Goal: Task Accomplishment & Management: Manage account settings

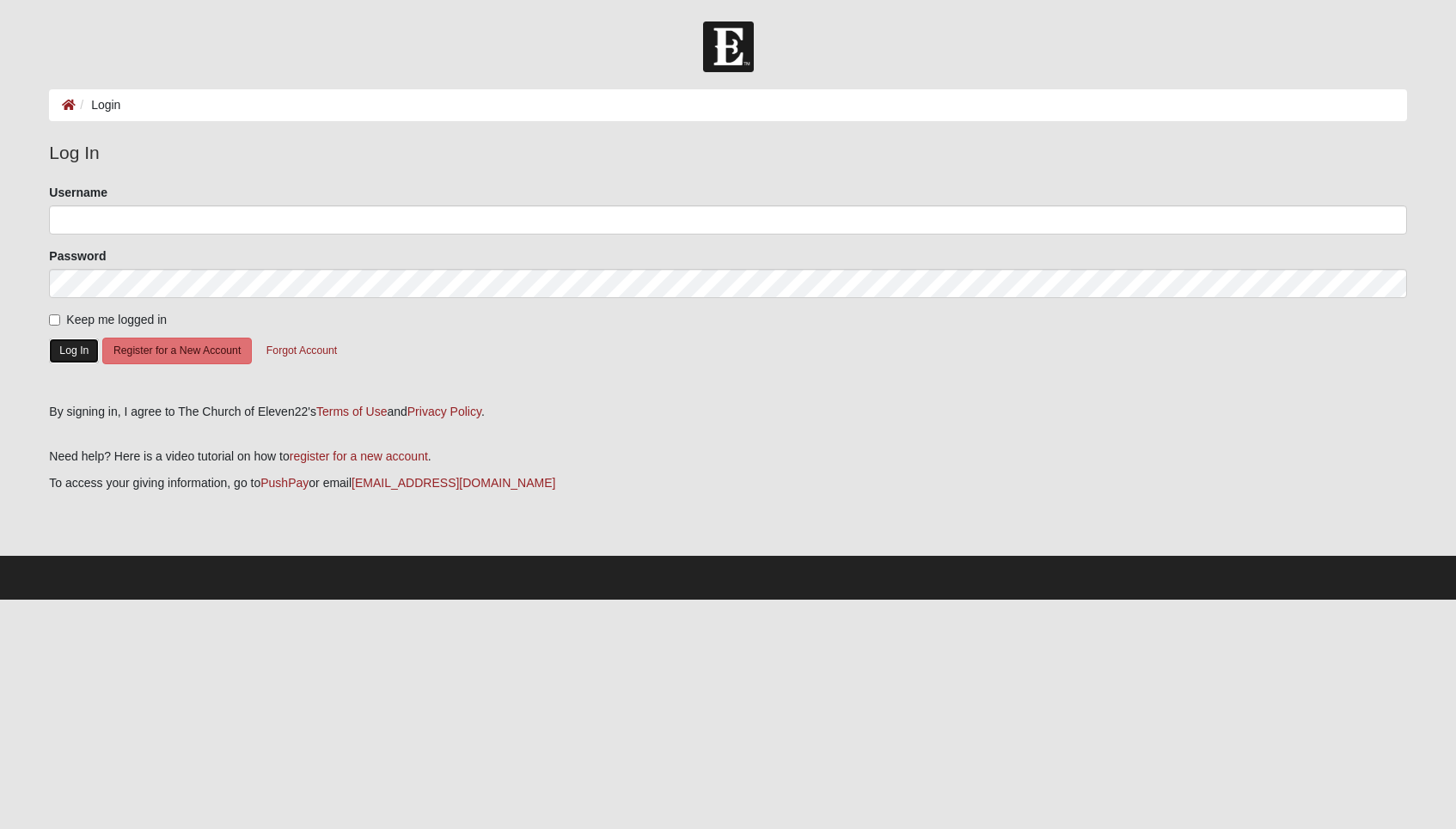
click at [68, 344] on button "Log In" at bounding box center [73, 352] width 49 height 25
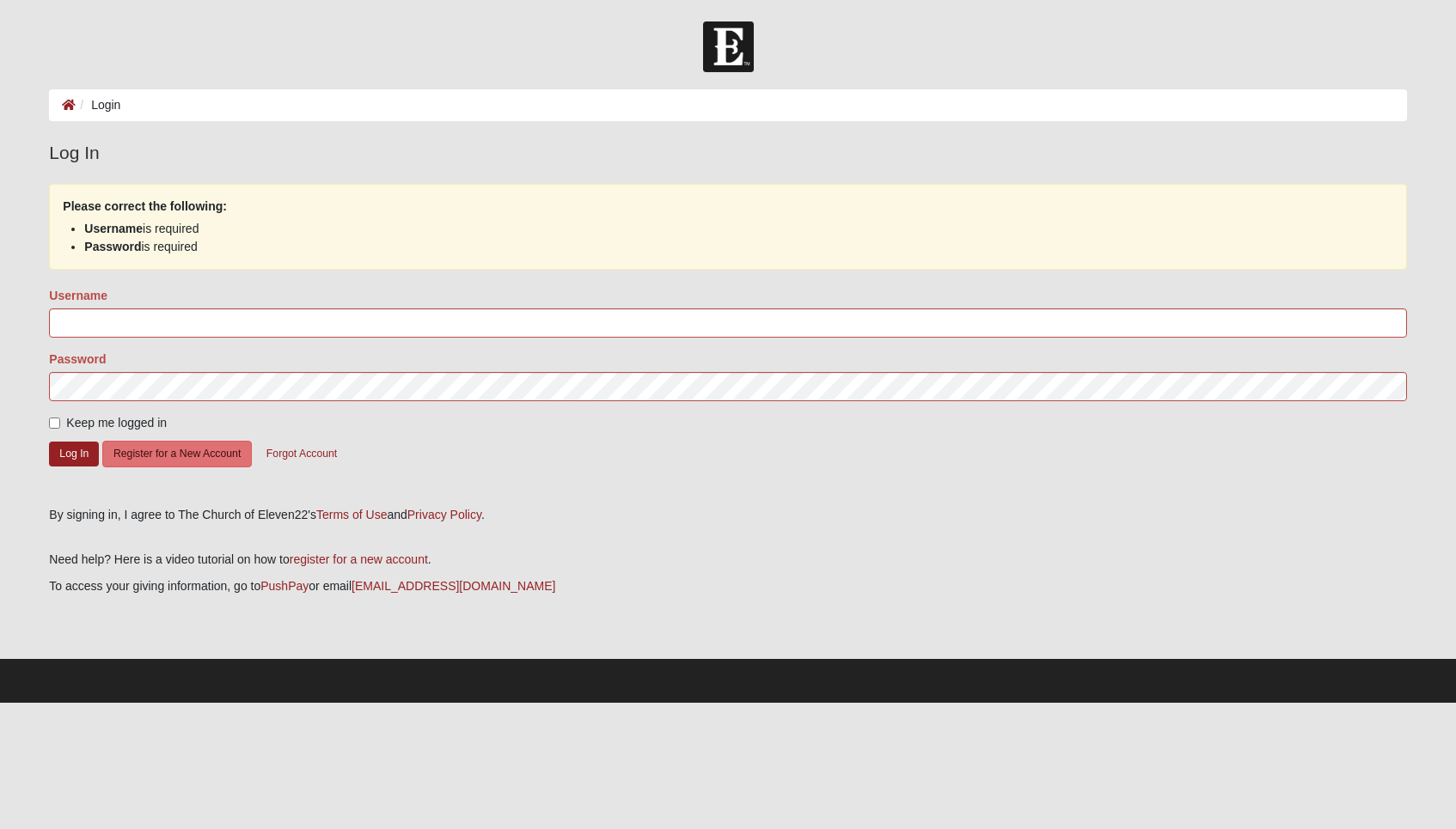
click at [129, 307] on div "Username" at bounding box center [727, 312] width 1357 height 50
click at [129, 317] on input "Username" at bounding box center [727, 323] width 1357 height 29
click at [114, 322] on input "Username" at bounding box center [727, 323] width 1357 height 29
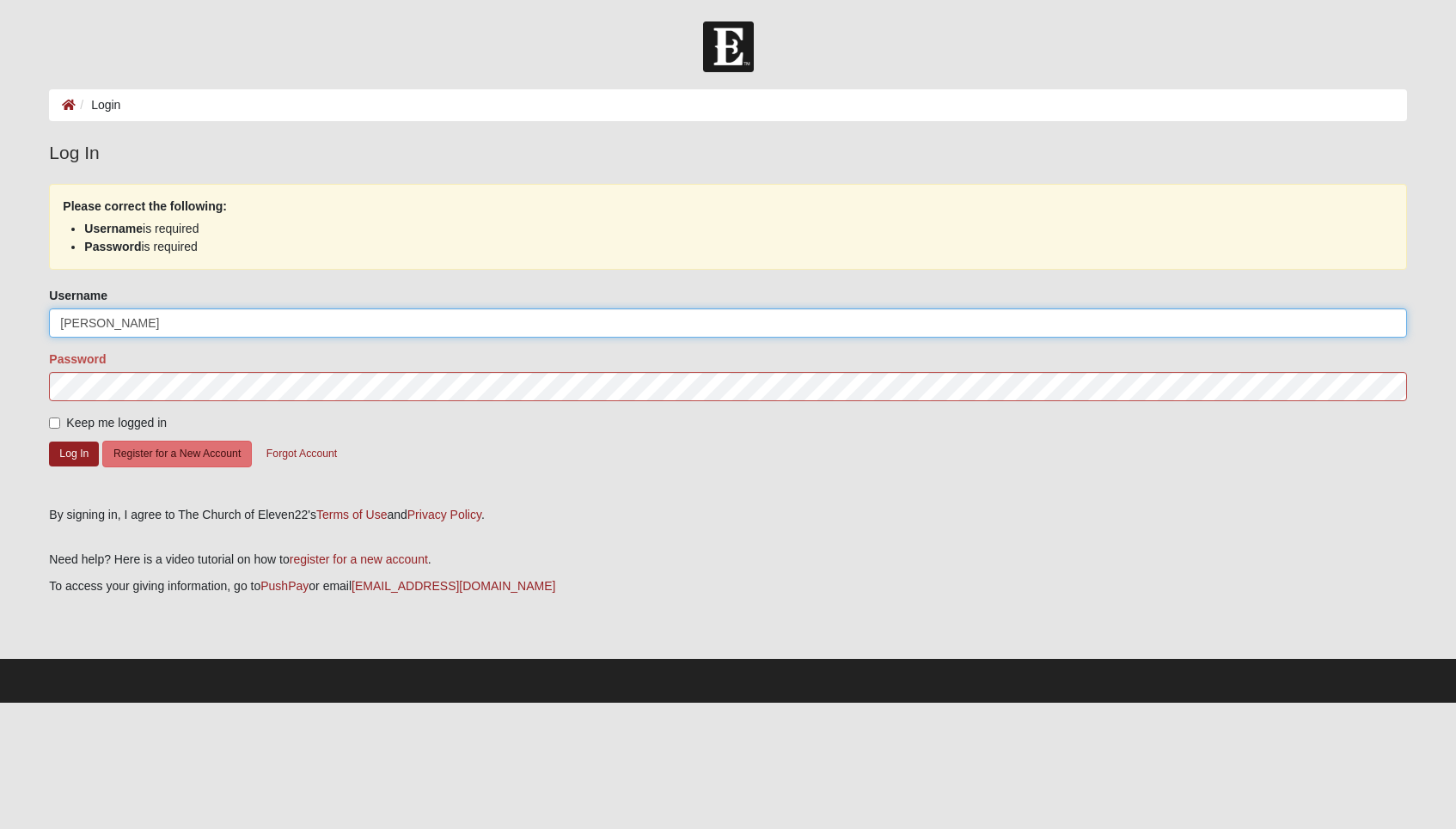
type input "slovin"
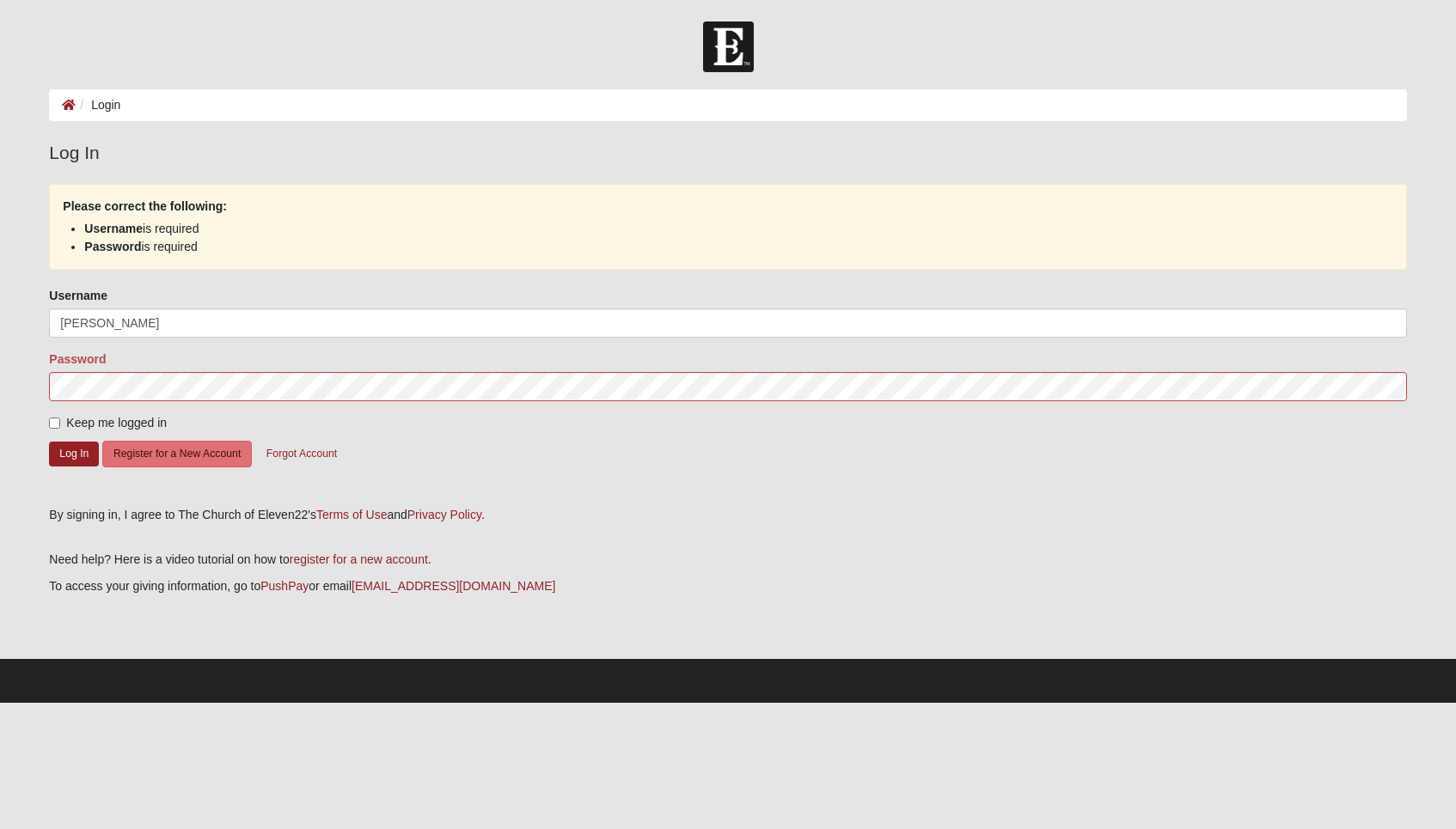
click at [112, 368] on div "Password" at bounding box center [727, 376] width 1357 height 50
click at [288, 448] on button "Forgot Account" at bounding box center [301, 454] width 93 height 27
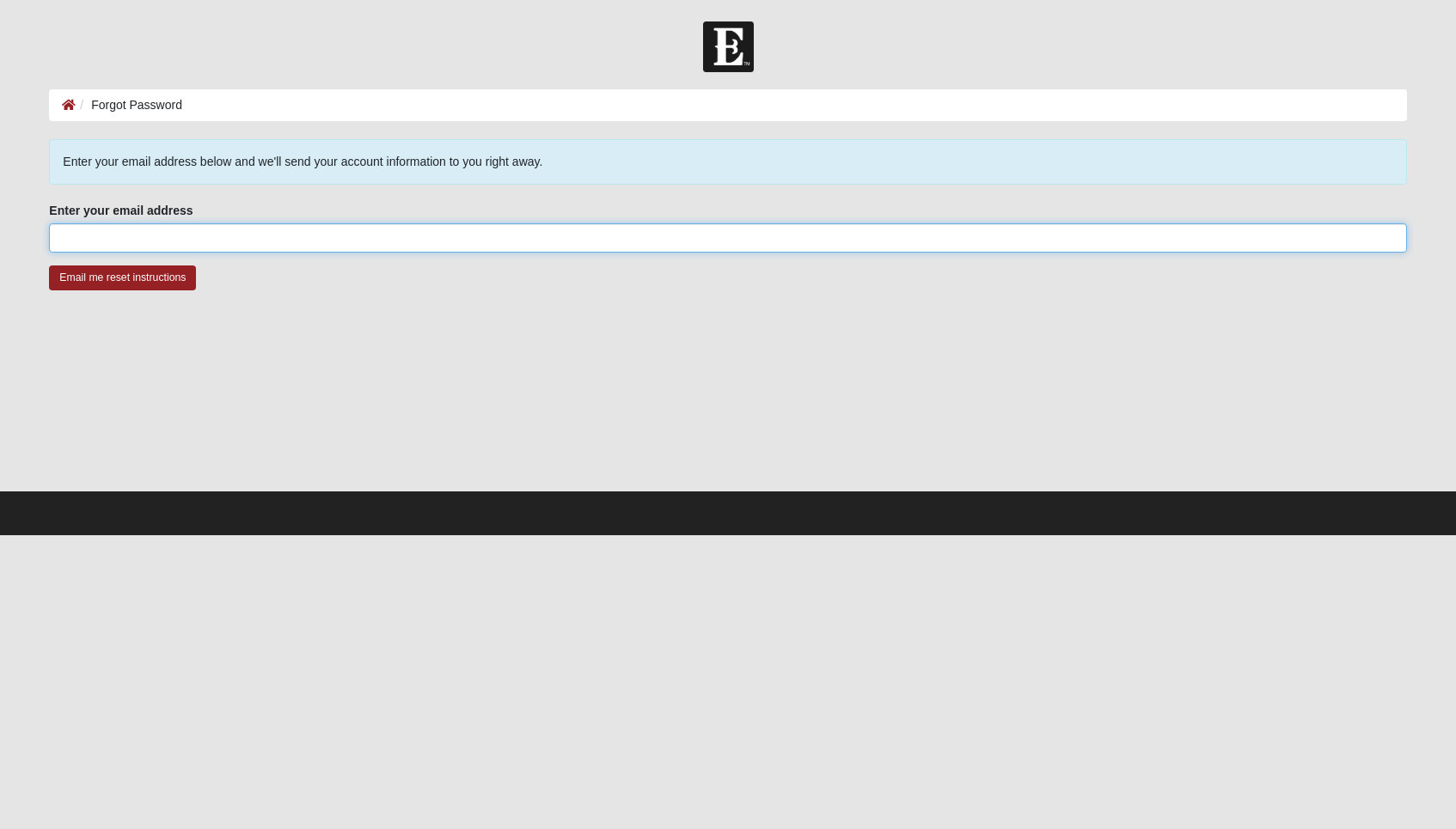
click at [150, 240] on input "Enter your email address" at bounding box center [727, 237] width 1357 height 29
type input "[EMAIL_ADDRESS][DOMAIN_NAME]"
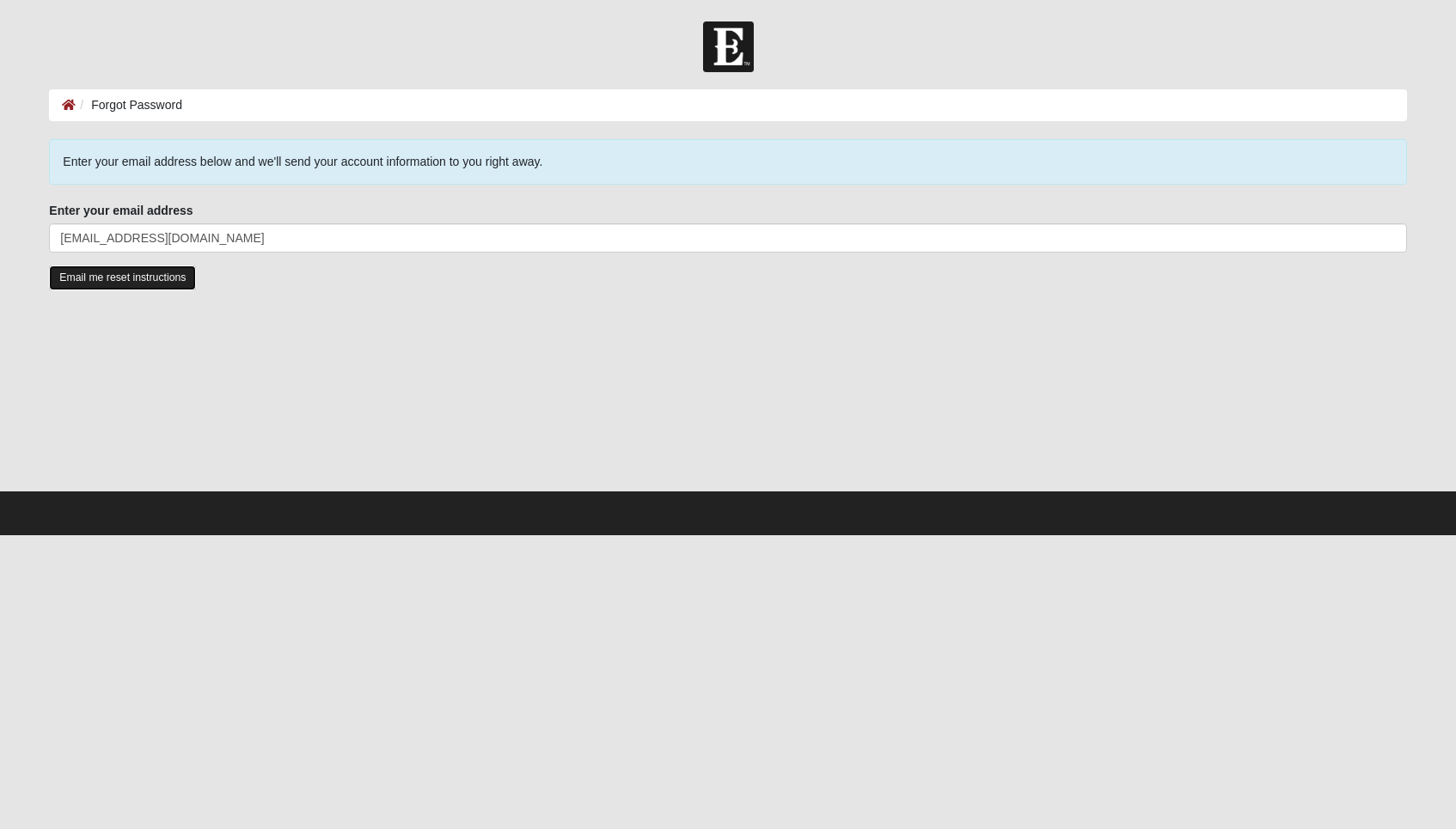
click at [115, 287] on input "Email me reset instructions" at bounding box center [121, 278] width 147 height 25
